Goal: Transaction & Acquisition: Book appointment/travel/reservation

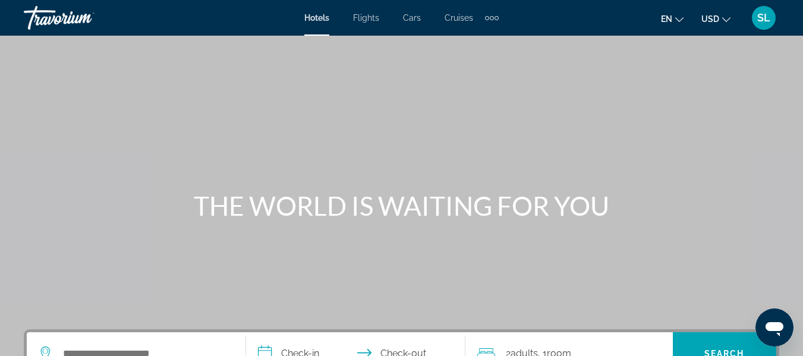
click at [366, 17] on span "Flights" at bounding box center [366, 18] width 26 height 10
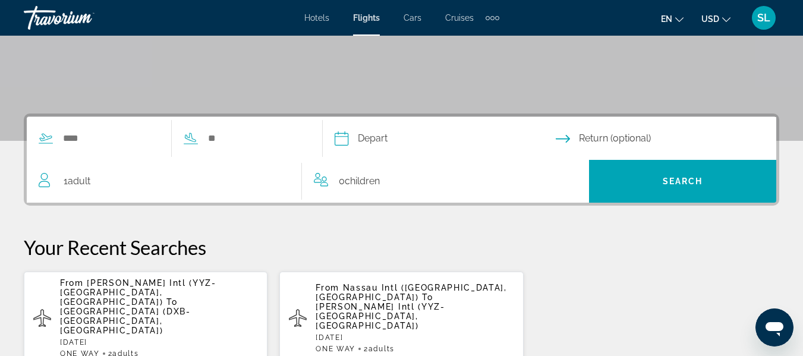
scroll to position [218, 0]
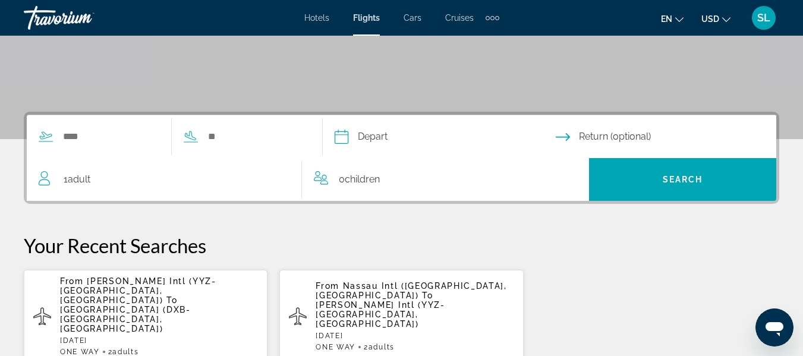
click at [74, 182] on span "Adult" at bounding box center [79, 179] width 23 height 11
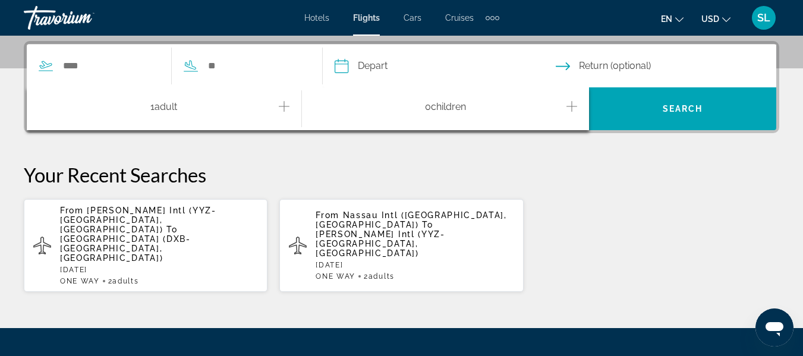
scroll to position [291, 0]
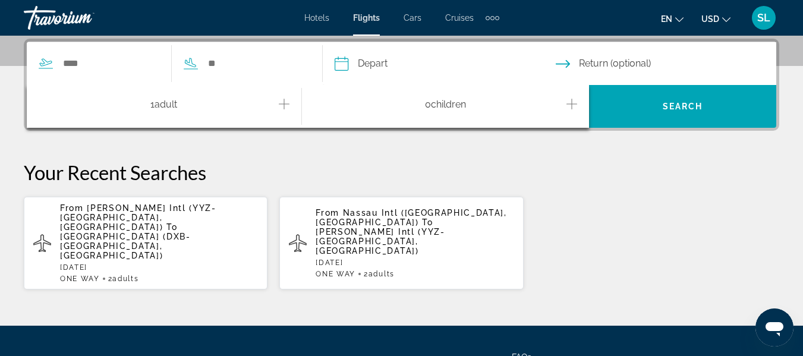
click at [282, 105] on icon "Increment adults" at bounding box center [284, 104] width 11 height 14
click at [69, 63] on input "Search widget" at bounding box center [110, 64] width 97 height 18
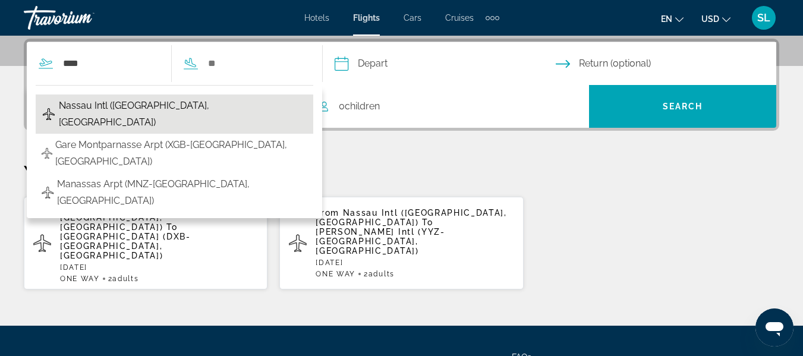
click at [108, 108] on span "Nassau Intl ([GEOGRAPHIC_DATA], [GEOGRAPHIC_DATA])" at bounding box center [183, 113] width 248 height 33
type input "**********"
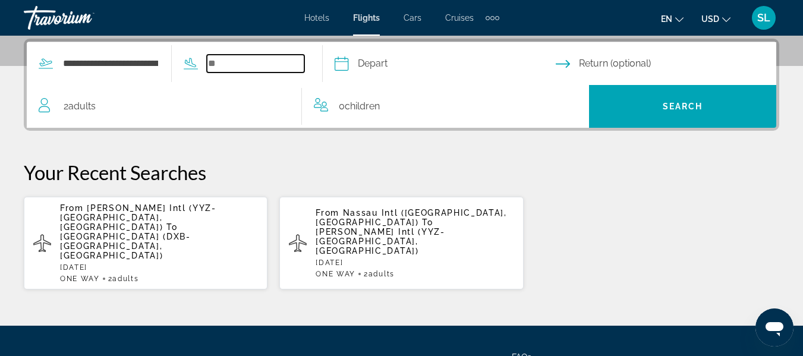
click at [231, 67] on input "Search widget" at bounding box center [255, 64] width 97 height 18
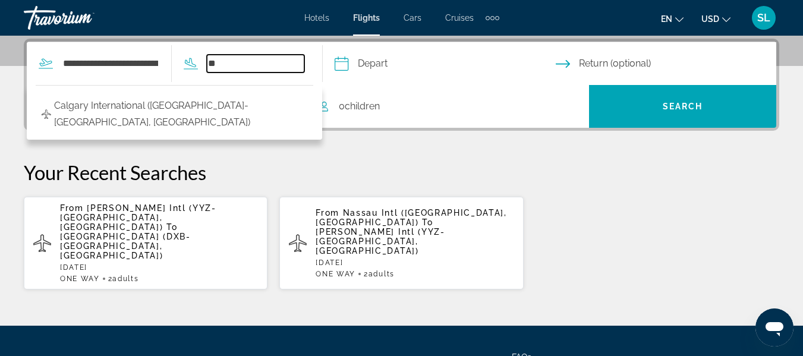
type input "*"
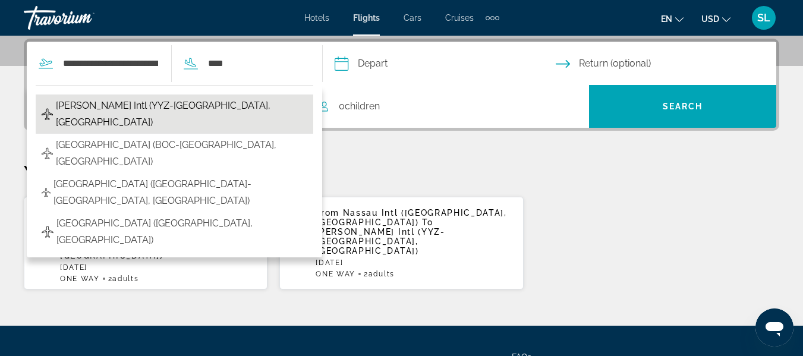
click at [190, 103] on span "[PERSON_NAME] Intl (YYZ-[GEOGRAPHIC_DATA], [GEOGRAPHIC_DATA])" at bounding box center [181, 113] width 251 height 33
type input "**********"
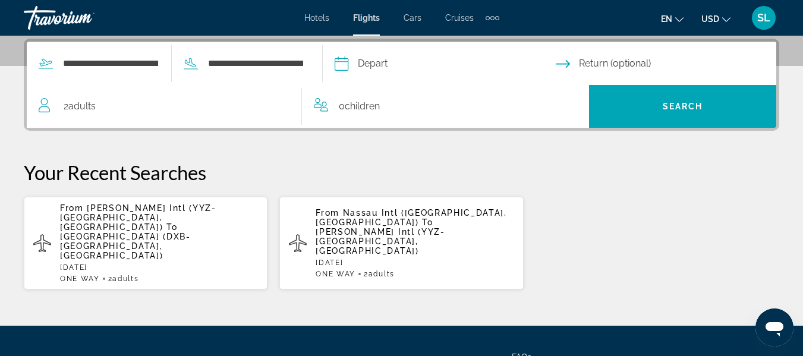
click at [387, 64] on input "Depart date" at bounding box center [445, 65] width 226 height 46
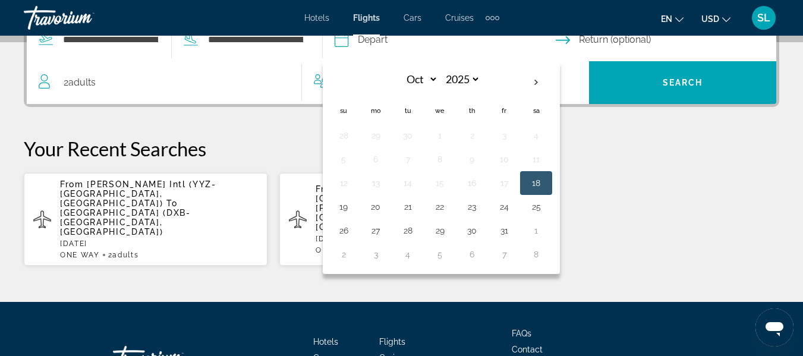
scroll to position [338, 0]
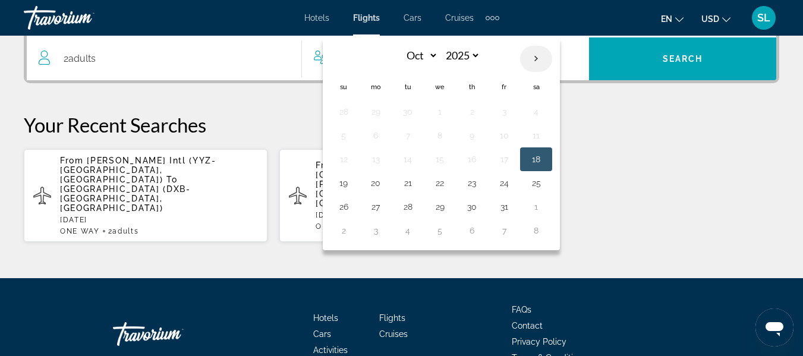
click at [552, 58] on th "Next month" at bounding box center [536, 59] width 32 height 26
click at [552, 59] on th "Next month" at bounding box center [536, 59] width 32 height 26
select select "**"
click at [353, 138] on button "7" at bounding box center [343, 135] width 19 height 17
type input "**********"
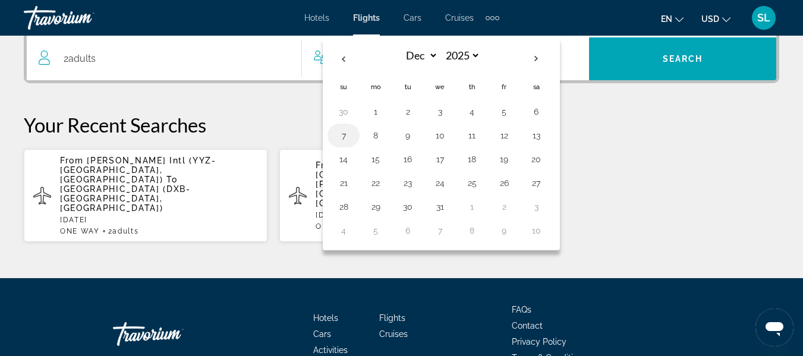
scroll to position [333, 0]
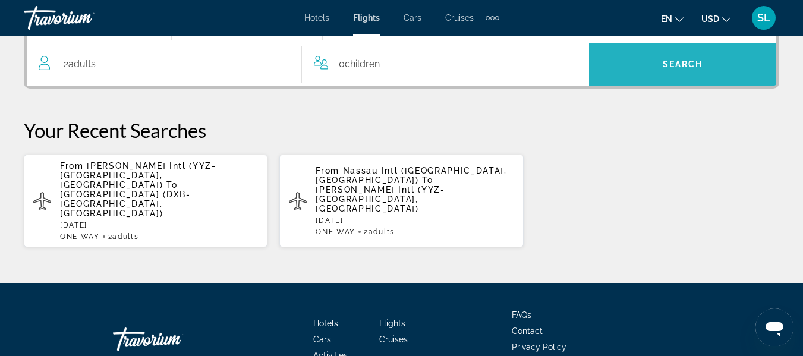
click at [673, 55] on span "Search" at bounding box center [682, 64] width 187 height 29
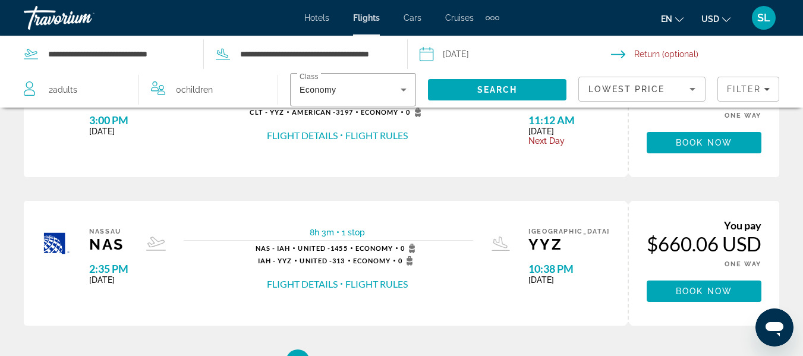
scroll to position [728, 0]
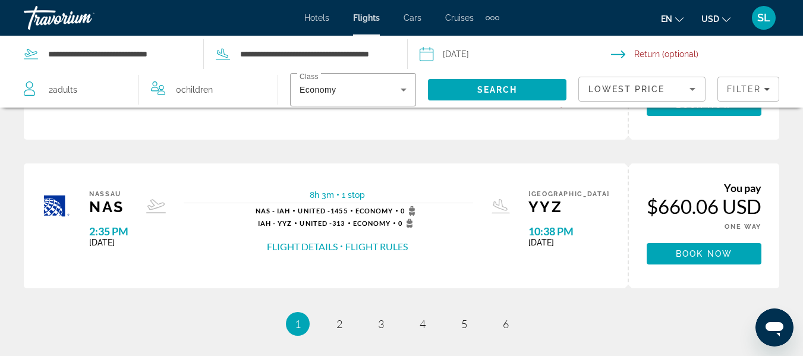
drag, startPoint x: 802, startPoint y: 229, endPoint x: 808, endPoint y: 255, distance: 26.8
click at [342, 325] on link "page 2" at bounding box center [339, 324] width 21 height 21
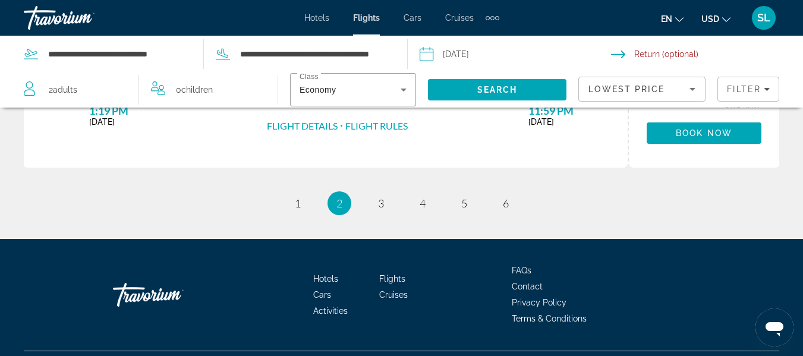
scroll to position [853, 0]
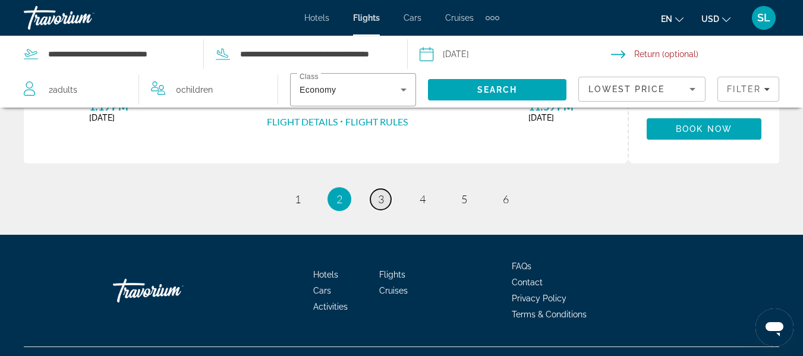
click at [378, 197] on span "3" at bounding box center [381, 199] width 6 height 13
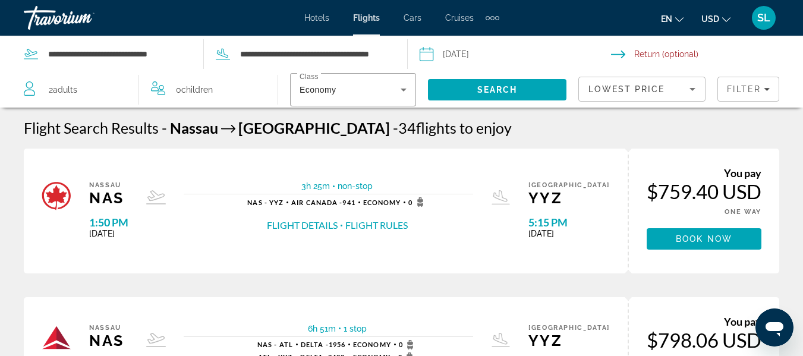
click at [656, 54] on input "Return date" at bounding box center [709, 55] width 197 height 39
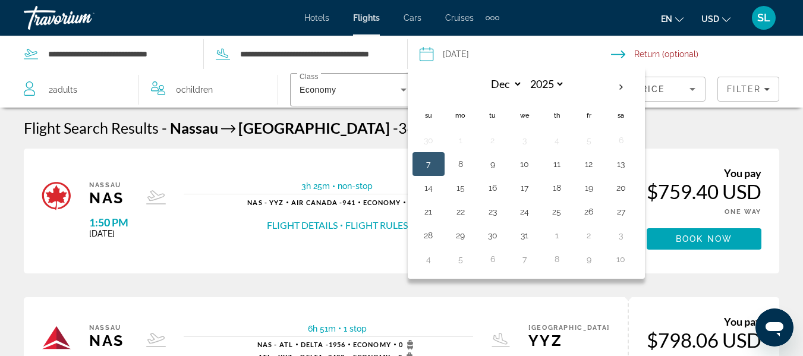
click at [227, 63] on div "**********" at bounding box center [207, 54] width 366 height 36
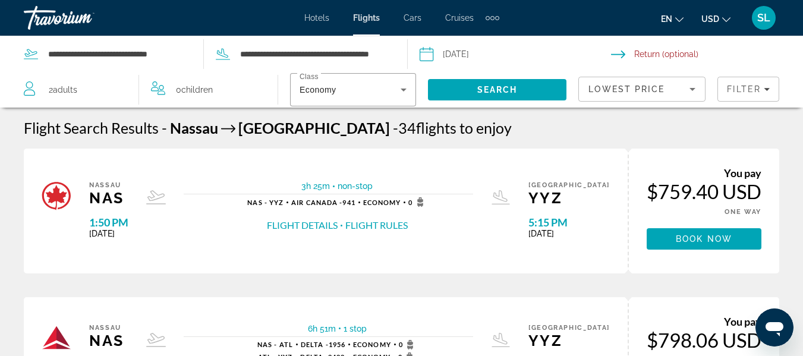
click at [668, 53] on input "Return date" at bounding box center [709, 55] width 197 height 39
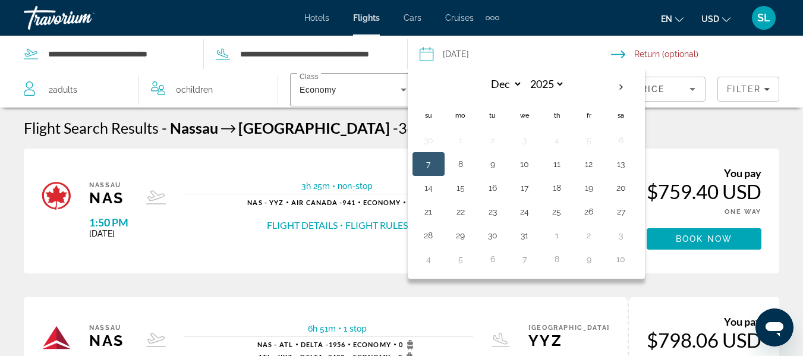
click at [751, 58] on input "Return date" at bounding box center [709, 55] width 197 height 39
